Goal: Navigation & Orientation: Find specific page/section

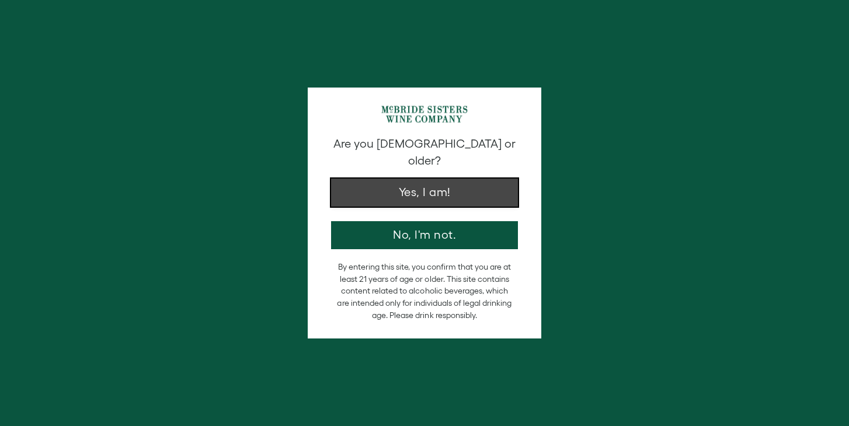
click at [409, 183] on button "Yes, I am!" at bounding box center [424, 193] width 187 height 28
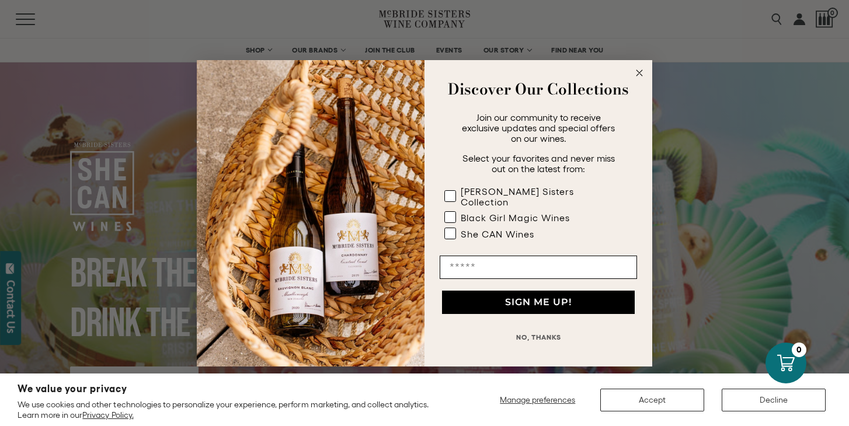
click at [644, 75] on circle "Close dialog" at bounding box center [639, 72] width 13 height 13
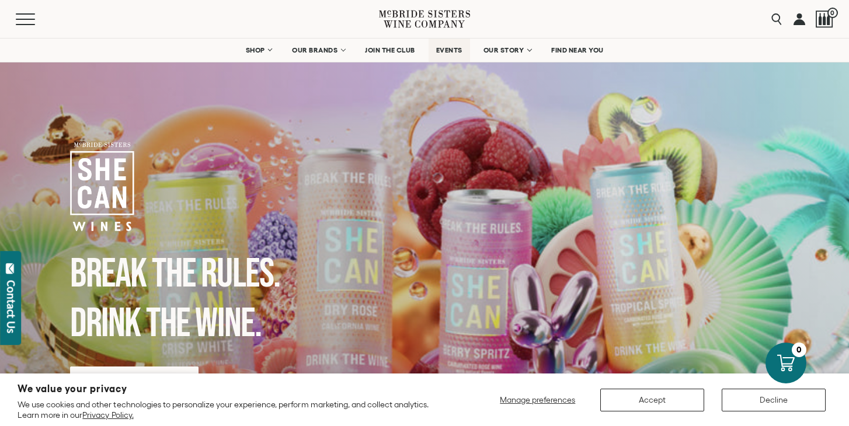
click at [451, 55] on link "EVENTS" at bounding box center [449, 50] width 41 height 23
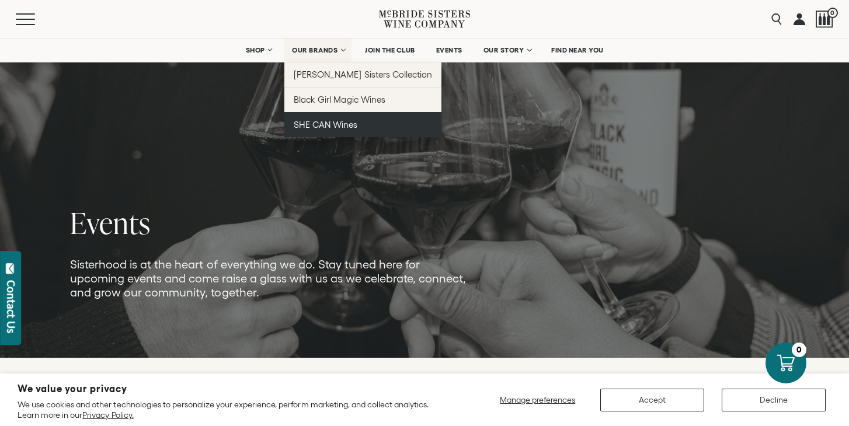
click at [324, 124] on span "SHE CAN Wines" at bounding box center [326, 125] width 64 height 10
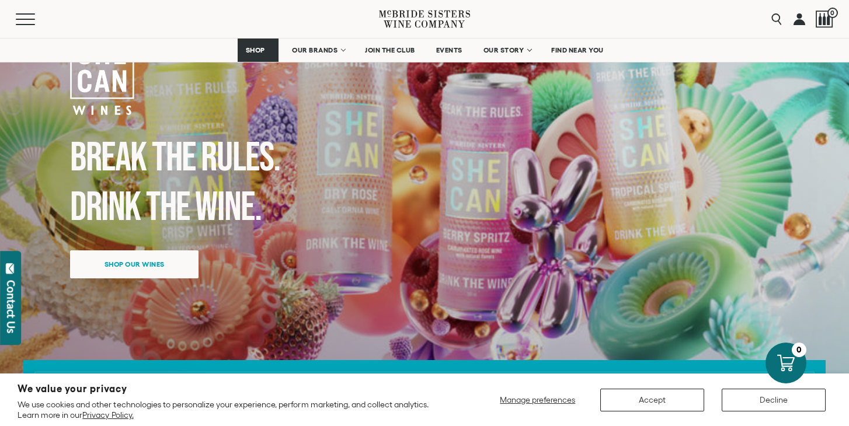
scroll to position [187, 0]
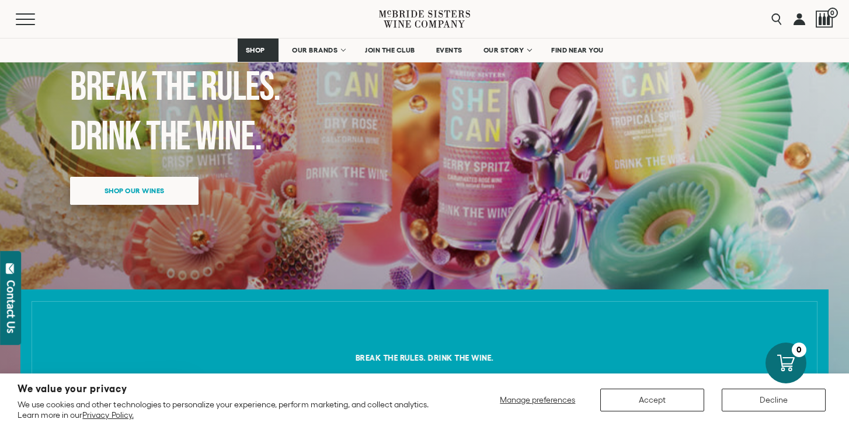
click at [156, 199] on span "Shop our wines" at bounding box center [134, 190] width 101 height 23
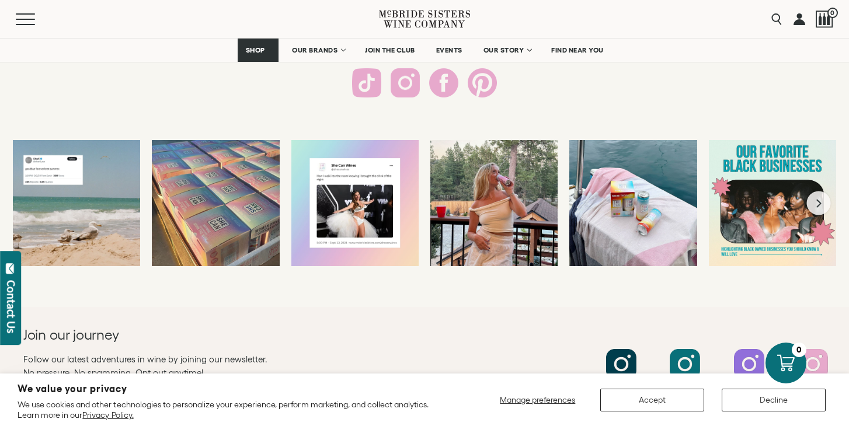
scroll to position [2191, 0]
